Goal: Register for event/course

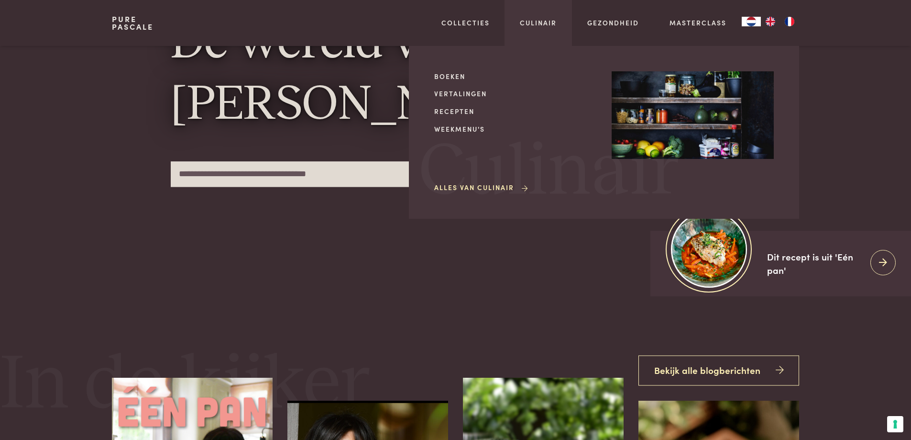
scroll to position [144, 0]
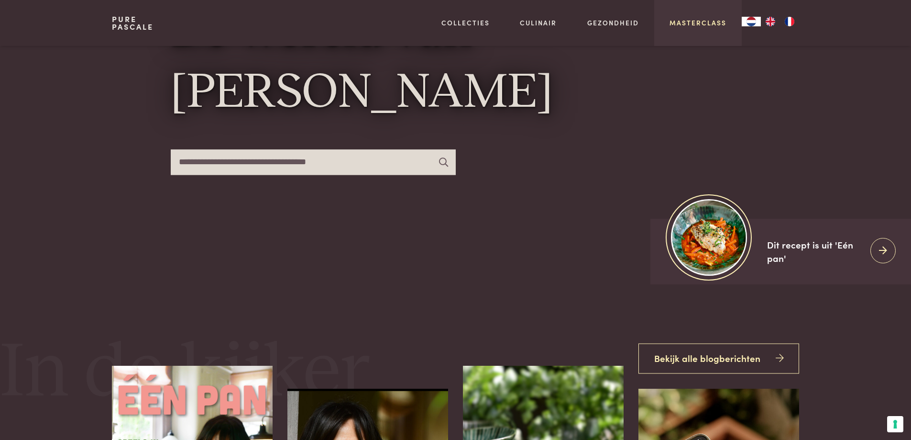
click at [696, 25] on link "Masterclass" at bounding box center [698, 23] width 57 height 10
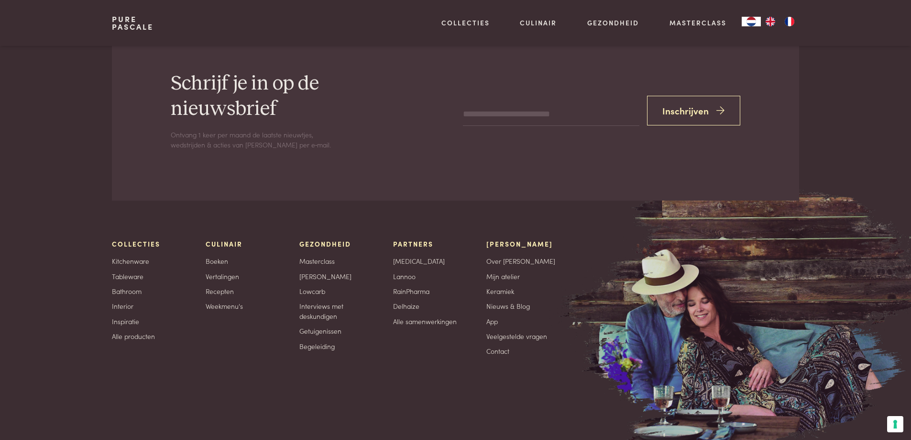
scroll to position [3315, 0]
click at [536, 331] on link "Veelgestelde vragen" at bounding box center [517, 336] width 61 height 10
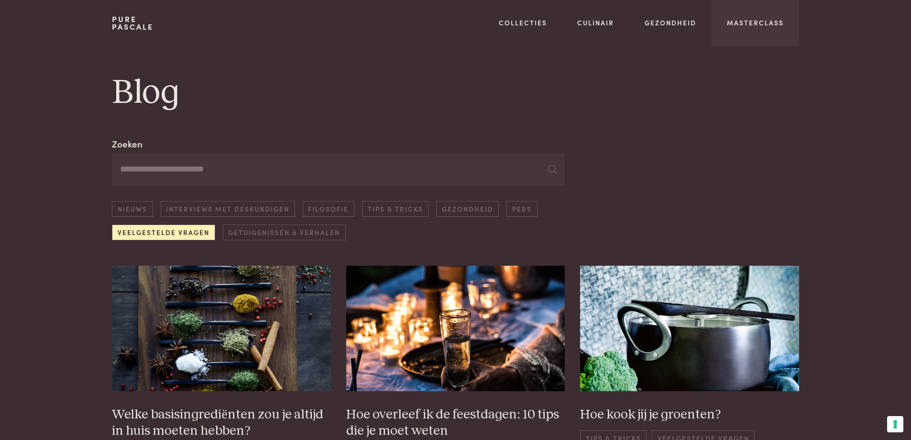
click at [757, 16] on div "Masterclass" at bounding box center [756, 23] width 88 height 46
click at [761, 22] on link "Masterclass" at bounding box center [755, 23] width 57 height 10
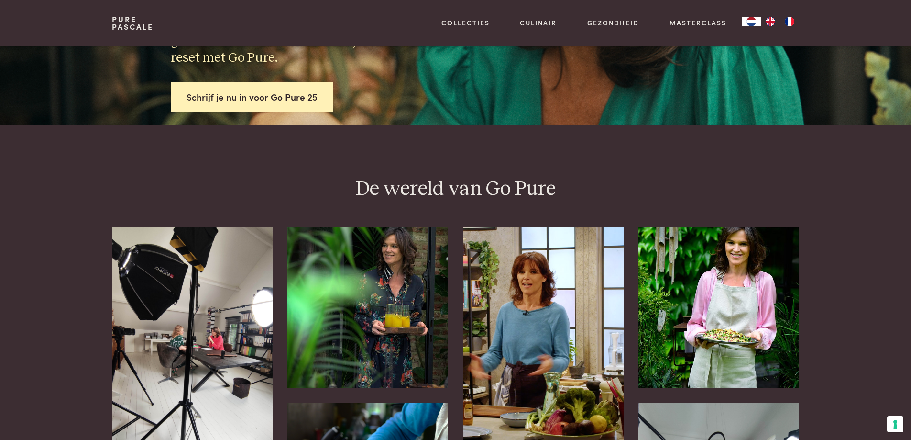
scroll to position [191, 0]
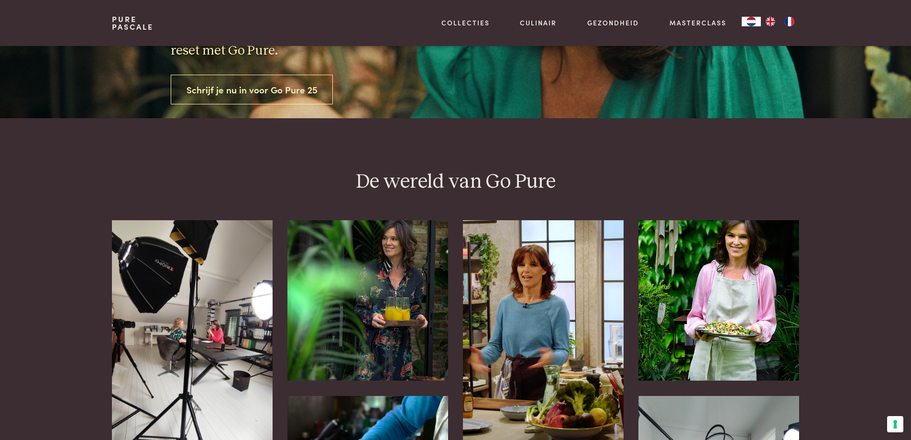
click at [270, 87] on link "Schrijf je nu in voor Go Pure 25" at bounding box center [252, 90] width 163 height 30
